Goal: Check status: Check status

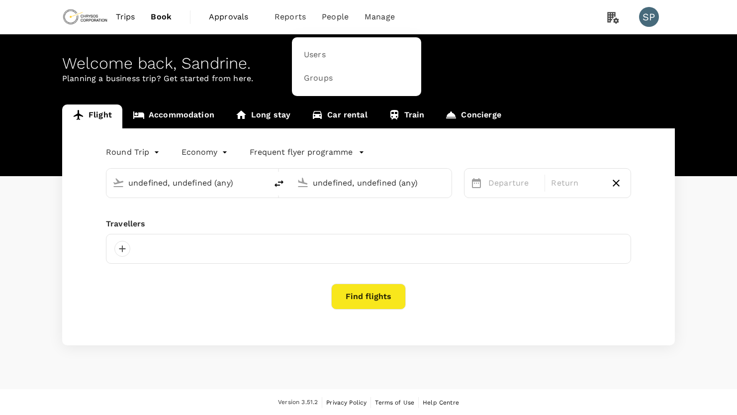
type input "[GEOGRAPHIC_DATA], [GEOGRAPHIC_DATA] (any)"
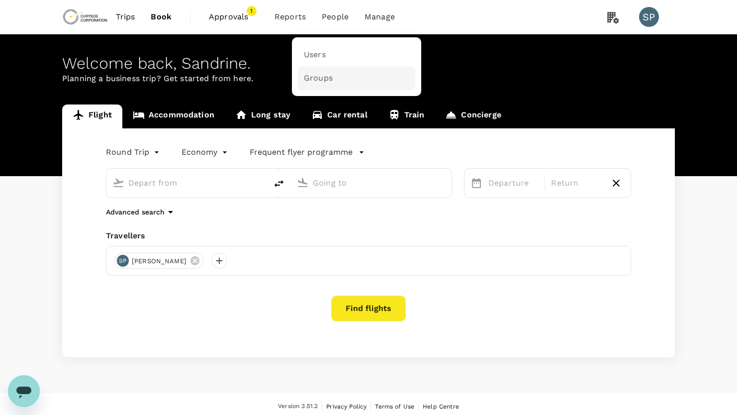
type input "[GEOGRAPHIC_DATA], [GEOGRAPHIC_DATA] (any)"
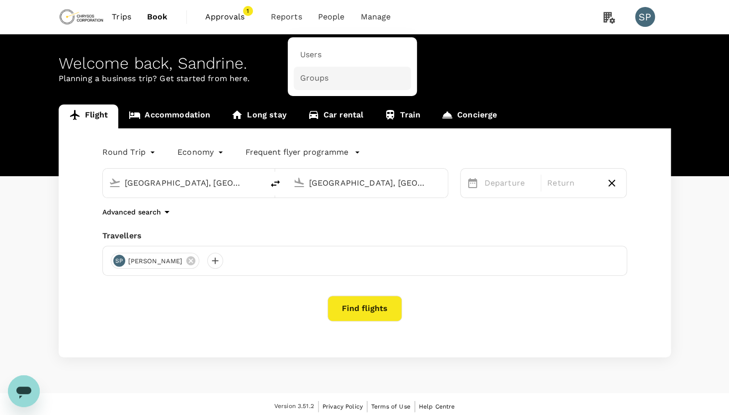
click at [309, 82] on span "Groups" at bounding box center [314, 78] width 29 height 11
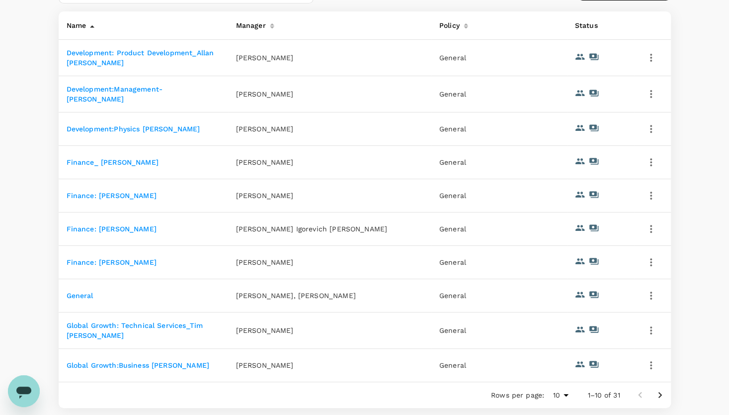
scroll to position [176, 0]
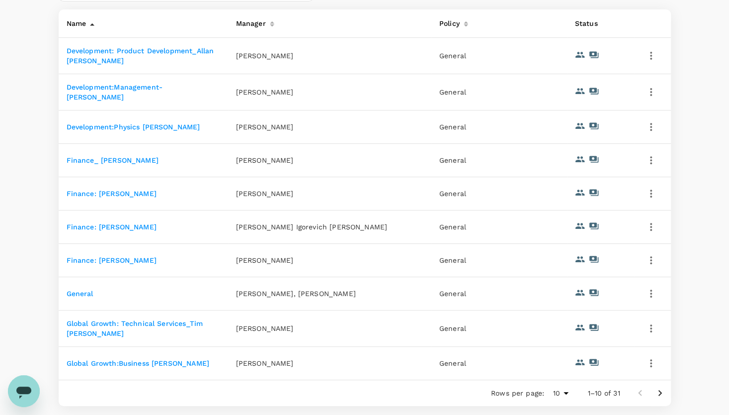
click at [126, 363] on link "Global Growth:Business [PERSON_NAME]" at bounding box center [138, 363] width 143 height 8
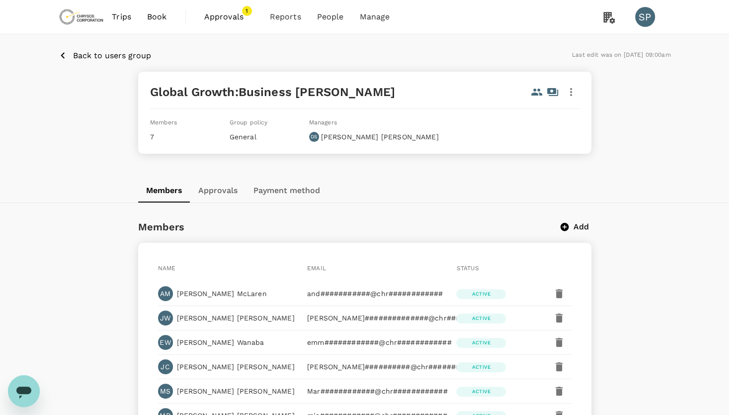
click at [233, 13] on span "Approvals" at bounding box center [229, 17] width 50 height 12
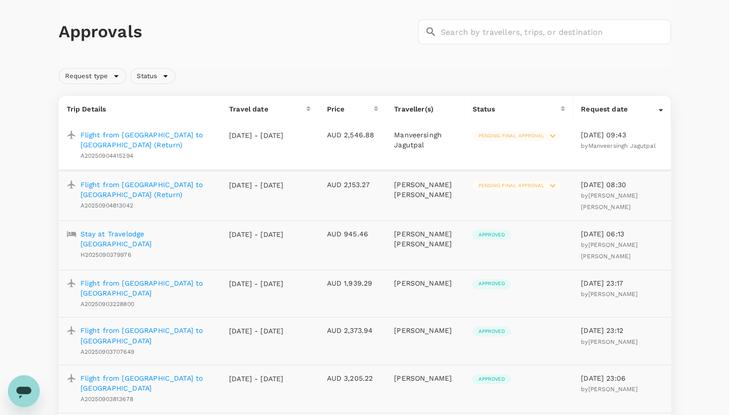
scroll to position [43, 0]
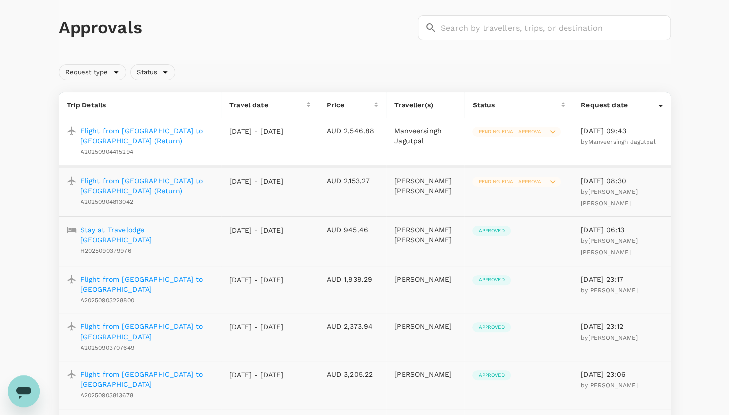
click at [525, 178] on span "Pending final approval" at bounding box center [511, 181] width 78 height 7
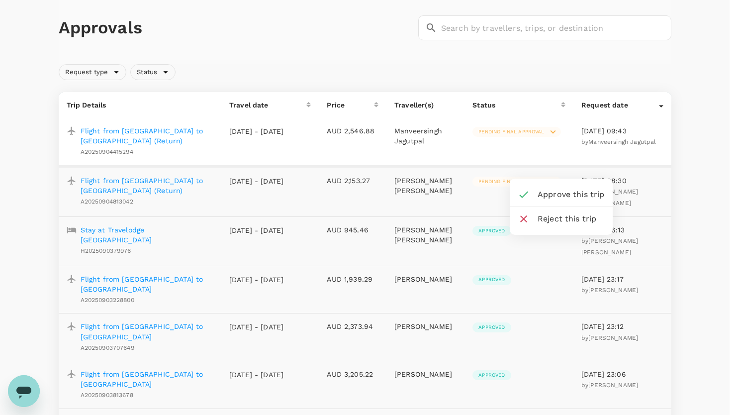
click at [133, 170] on div at bounding box center [368, 207] width 737 height 415
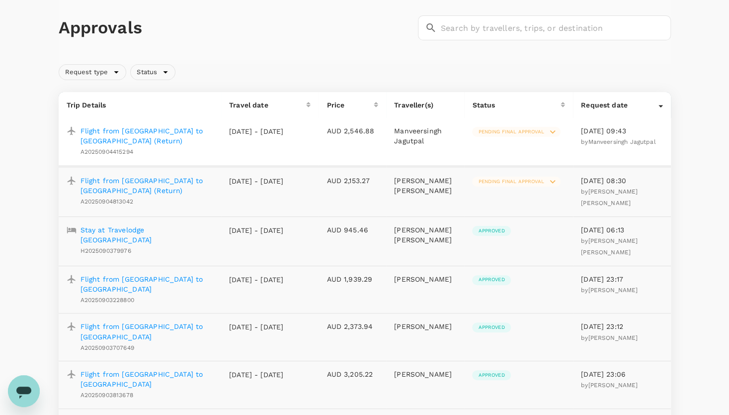
click at [143, 175] on p "Flight from [GEOGRAPHIC_DATA] to [GEOGRAPHIC_DATA] (Return)" at bounding box center [147, 185] width 133 height 20
